Goal: Use online tool/utility: Utilize a website feature to perform a specific function

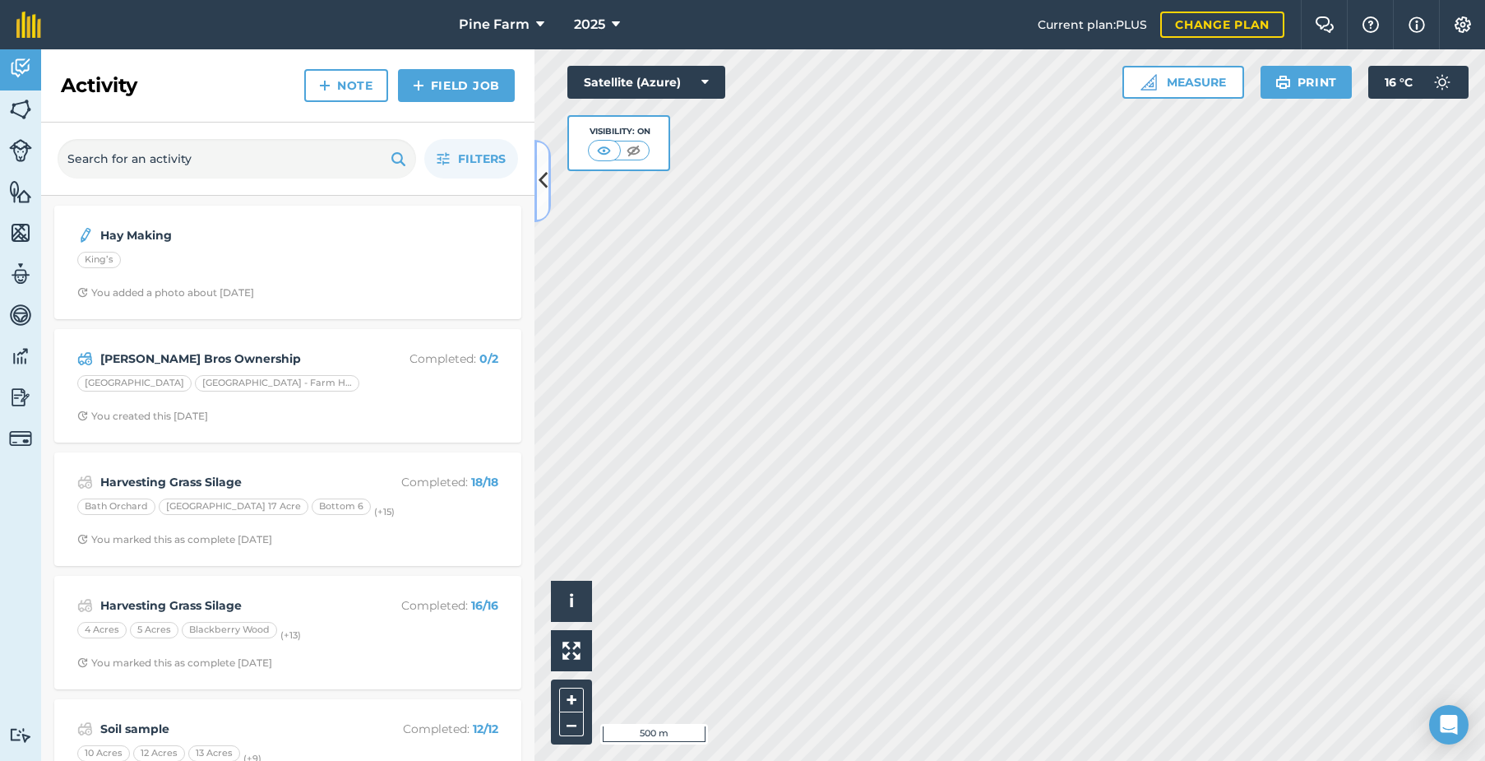
click at [544, 199] on button at bounding box center [542, 181] width 16 height 82
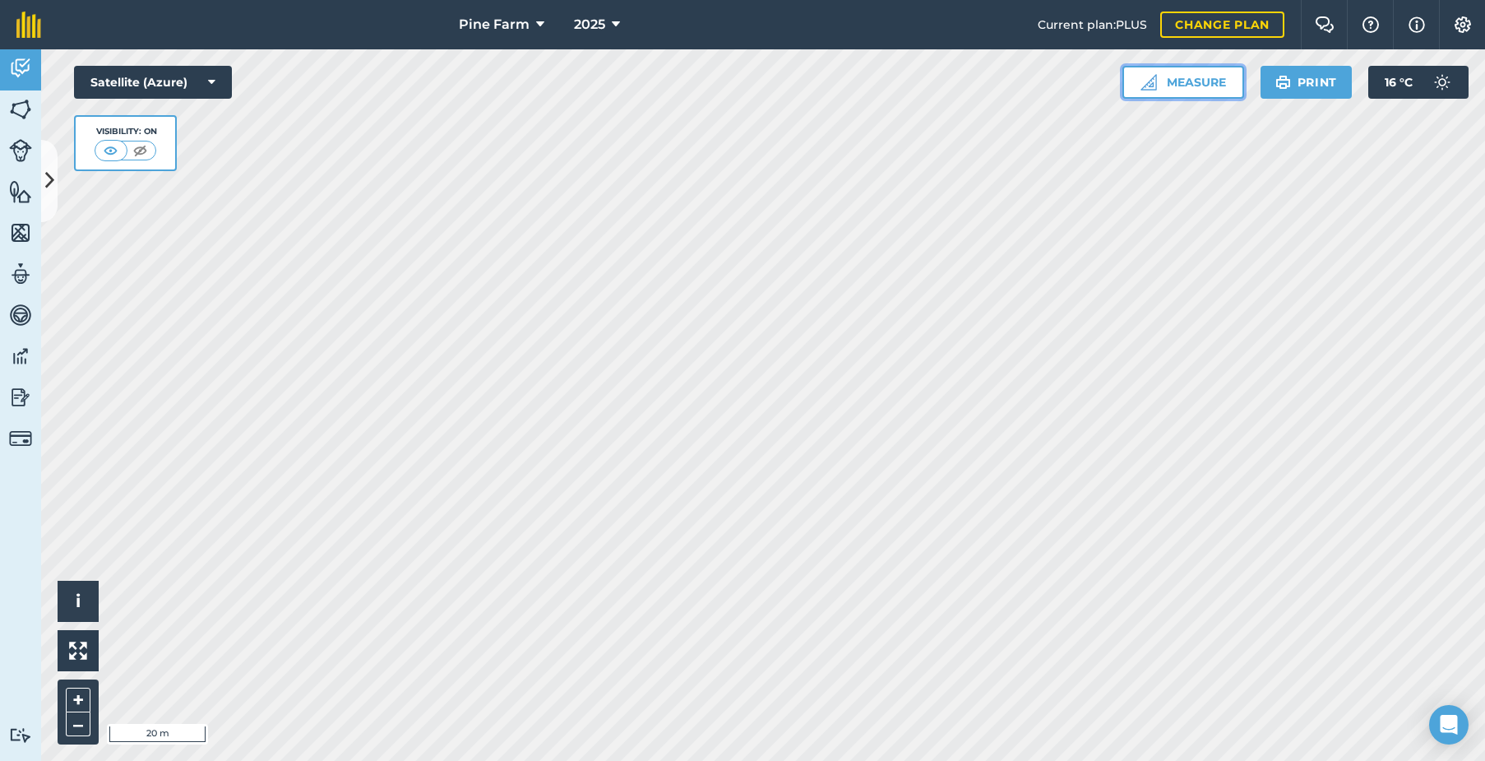
click at [1181, 83] on button "Measure" at bounding box center [1183, 82] width 122 height 33
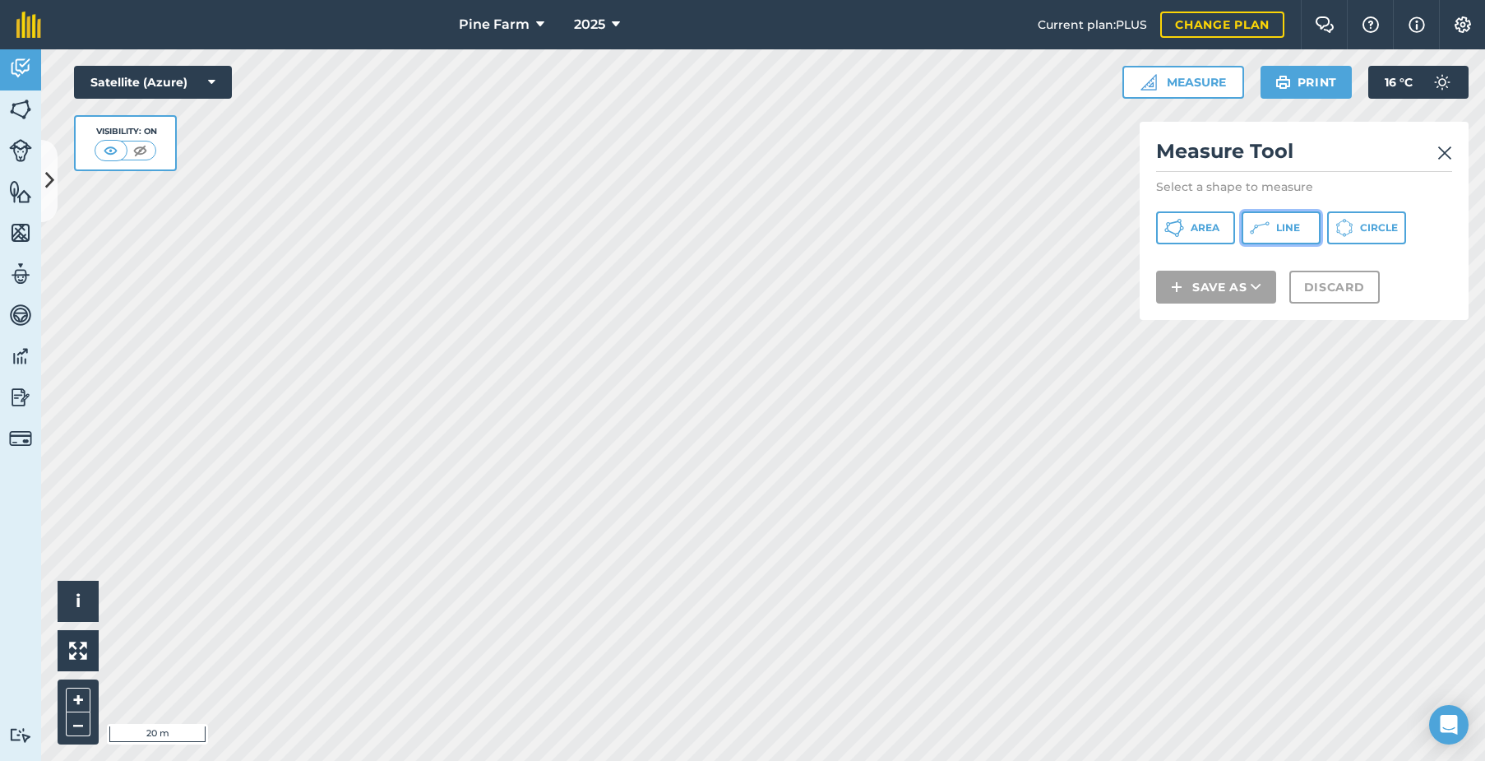
click at [1298, 231] on span "Line" at bounding box center [1288, 227] width 24 height 13
click at [1443, 150] on img at bounding box center [1444, 153] width 15 height 20
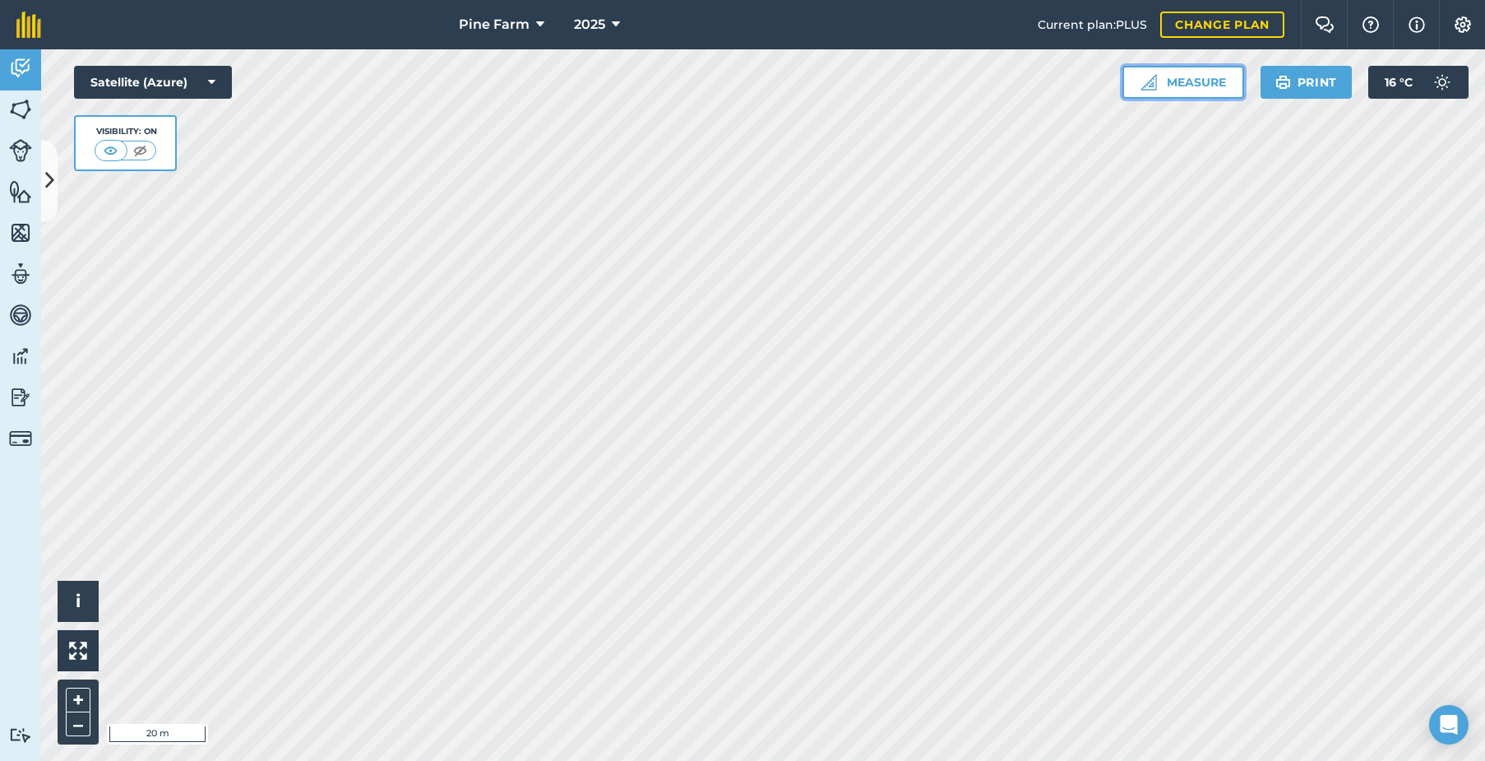
click at [1190, 80] on button "Measure" at bounding box center [1183, 82] width 122 height 33
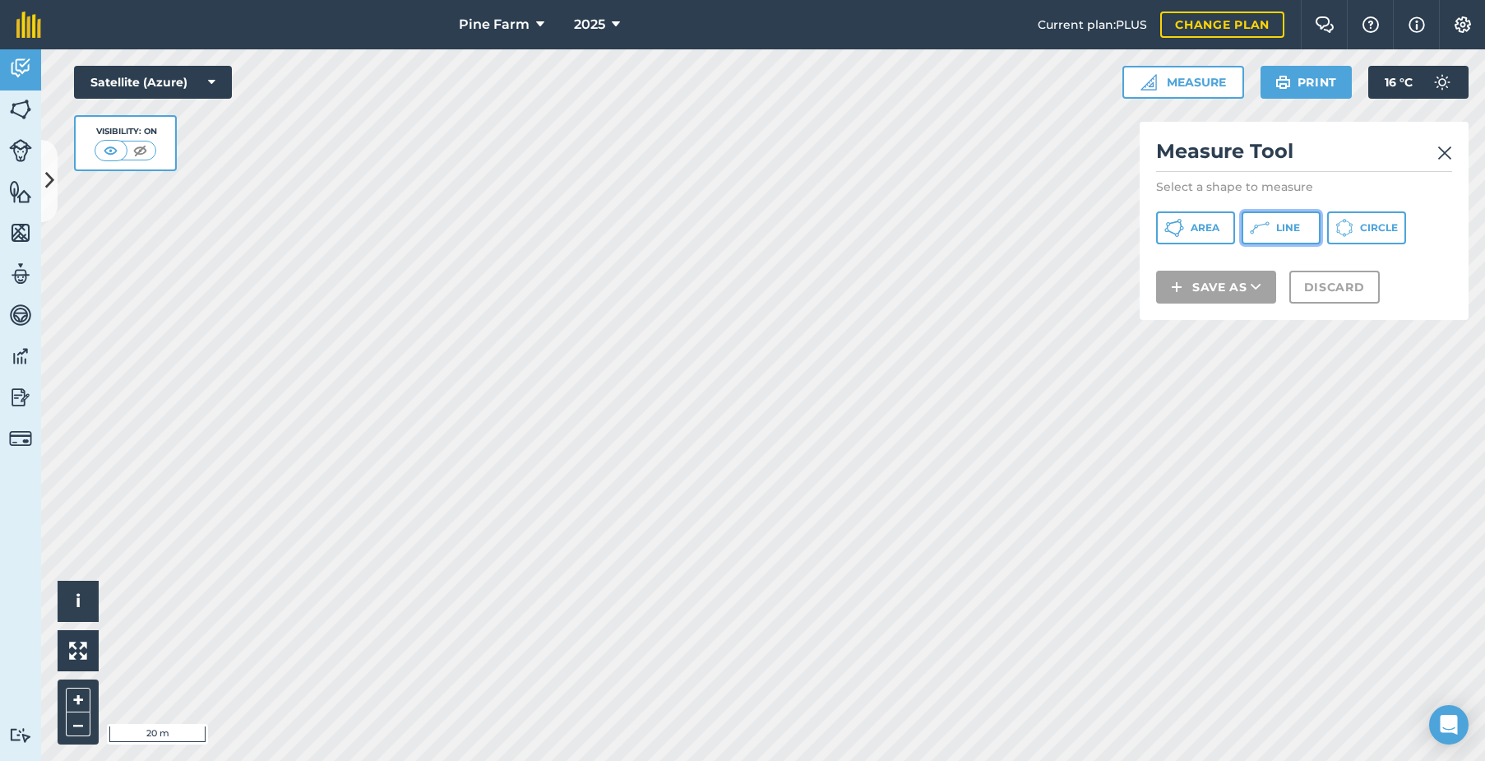
click at [1184, 227] on icon at bounding box center [1174, 228] width 20 height 20
click at [1441, 153] on img at bounding box center [1444, 153] width 15 height 20
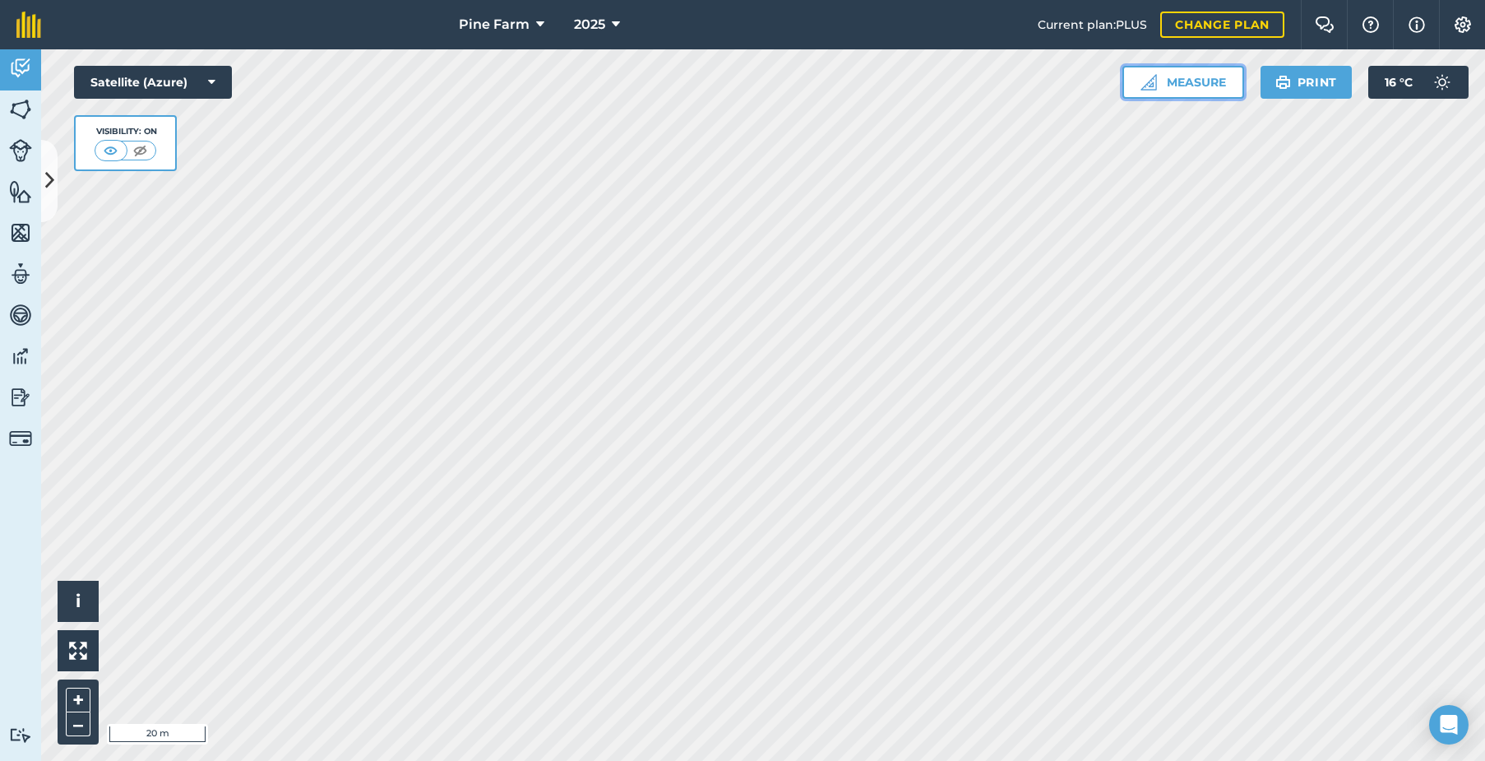
click at [1192, 81] on button "Measure" at bounding box center [1183, 82] width 122 height 33
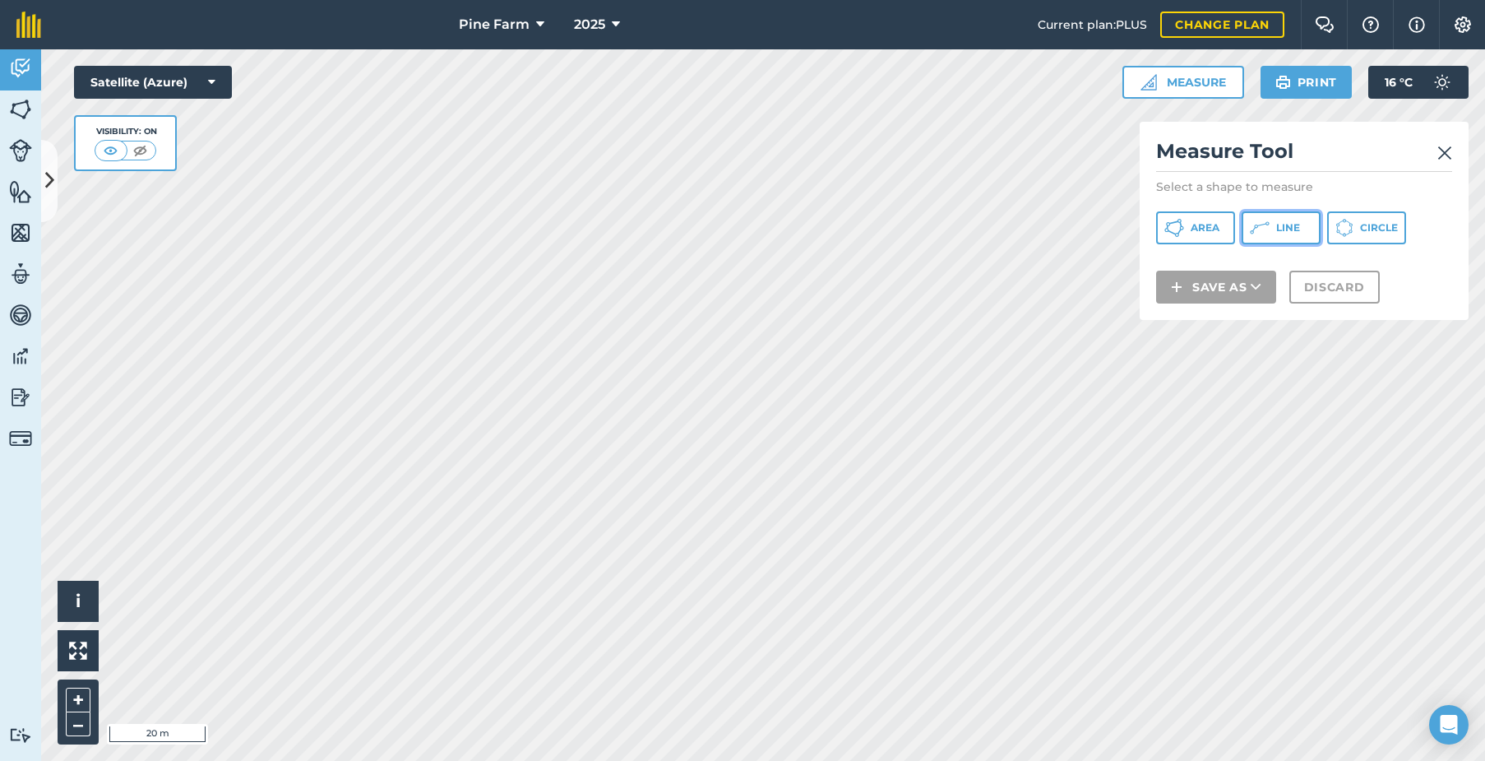
click at [1277, 228] on span "Line" at bounding box center [1288, 227] width 24 height 13
click at [1448, 155] on img at bounding box center [1444, 153] width 15 height 20
